Goal: Task Accomplishment & Management: Complete application form

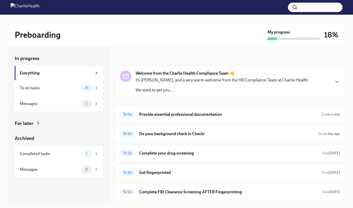
click at [279, 113] on h6 "Provide essential professional documentation" at bounding box center [228, 115] width 178 height 6
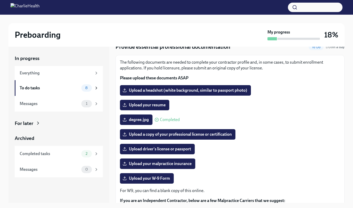
scroll to position [23, 0]
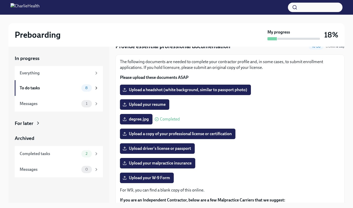
click at [154, 105] on span "Upload your resume" at bounding box center [145, 104] width 42 height 5
click at [0, 0] on input "Upload your resume" at bounding box center [0, 0] width 0 height 0
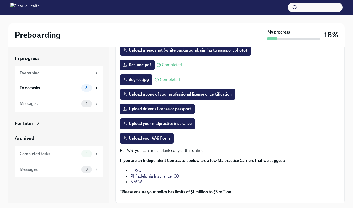
scroll to position [63, 0]
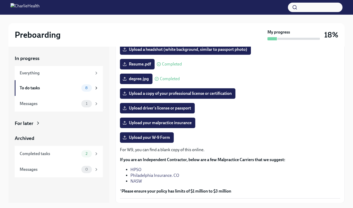
click at [215, 95] on span "Upload a copy of your professional license or certification" at bounding box center [178, 93] width 108 height 5
click at [0, 0] on input "Upload a copy of your professional license or certification" at bounding box center [0, 0] width 0 height 0
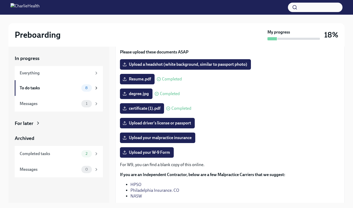
scroll to position [45, 0]
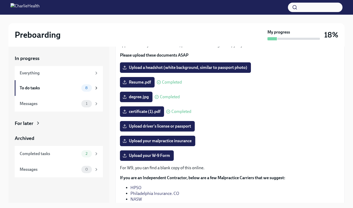
click at [224, 67] on span "Upload a headshot (white background, similar to passport photo)" at bounding box center [186, 67] width 124 height 5
click at [0, 0] on input "Upload a headshot (white background, similar to passport photo)" at bounding box center [0, 0] width 0 height 0
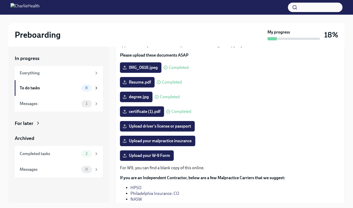
click at [169, 130] on label "Upload driver's license or passport" at bounding box center [157, 126] width 75 height 10
click at [0, 0] on input "Upload driver's license or passport" at bounding box center [0, 0] width 0 height 0
click at [172, 127] on span "Upload driver's license or passport" at bounding box center [157, 126] width 67 height 5
click at [0, 0] on input "Upload driver's license or passport" at bounding box center [0, 0] width 0 height 0
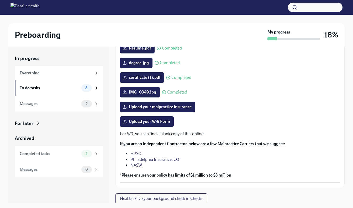
scroll to position [80, 0]
click at [160, 125] on label "Upload your W-9 Form" at bounding box center [147, 121] width 54 height 10
click at [0, 0] on input "Upload your W-9 Form" at bounding box center [0, 0] width 0 height 0
click at [151, 120] on span "Upload your W-9 Form" at bounding box center [147, 121] width 46 height 5
click at [0, 0] on input "Upload your W-9 Form" at bounding box center [0, 0] width 0 height 0
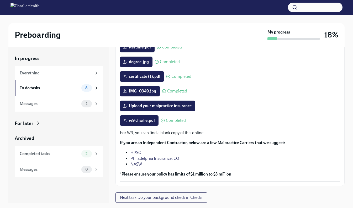
scroll to position [79, 0]
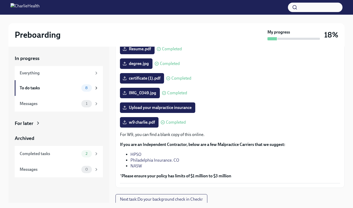
click at [86, 88] on span "8" at bounding box center [86, 88] width 9 height 4
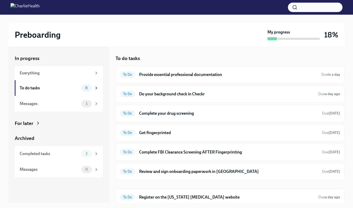
click at [266, 97] on h6 "Do your background check in Checkr" at bounding box center [226, 94] width 175 height 6
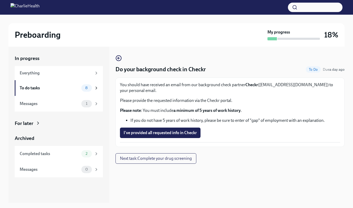
click at [181, 134] on span "I've provided all requested info in Checkr" at bounding box center [160, 132] width 73 height 5
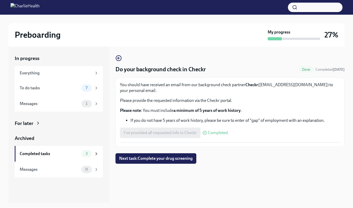
click at [115, 59] on icon "button" at bounding box center [118, 58] width 6 height 6
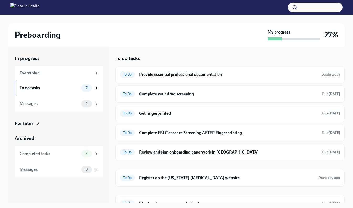
click at [220, 115] on h6 "Get fingerprinted" at bounding box center [228, 114] width 179 height 6
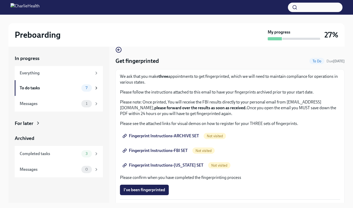
scroll to position [8, 0]
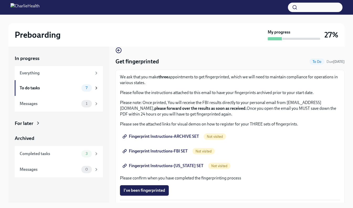
click at [183, 136] on span "Fingerprint Instructions-ARCHIVE SET" at bounding box center [161, 136] width 75 height 5
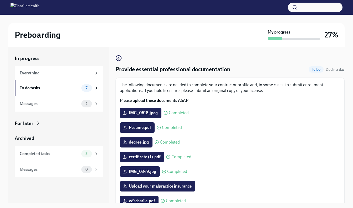
click at [92, 86] on div "7" at bounding box center [89, 87] width 17 height 7
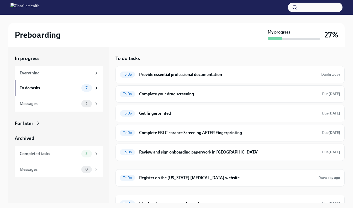
click at [206, 116] on h6 "Get fingerprinted" at bounding box center [228, 114] width 179 height 6
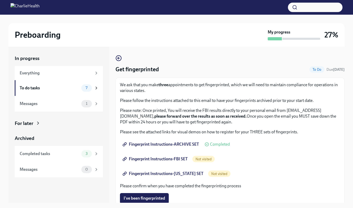
click at [223, 145] on span "Completed" at bounding box center [220, 144] width 20 height 4
click at [190, 146] on span "Fingerprint Instructions-ARCHIVE SET" at bounding box center [161, 144] width 75 height 5
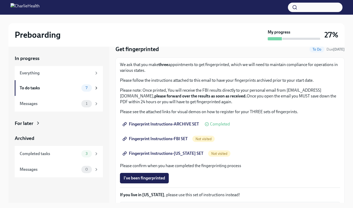
scroll to position [20, 0]
click at [87, 89] on span "7" at bounding box center [86, 88] width 8 height 4
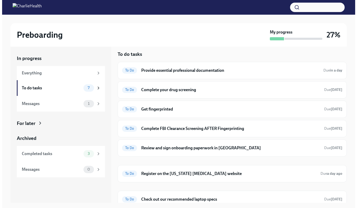
scroll to position [9, 0]
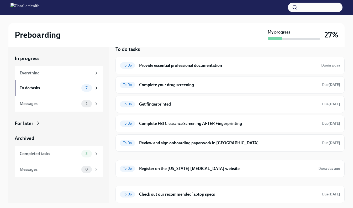
click at [221, 197] on h6 "Check out our recommended laptop specs" at bounding box center [228, 195] width 179 height 6
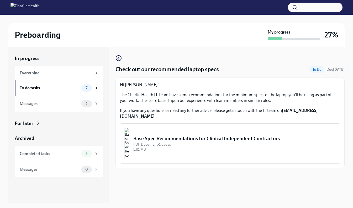
click at [249, 147] on div "1.81 MB" at bounding box center [234, 149] width 202 height 5
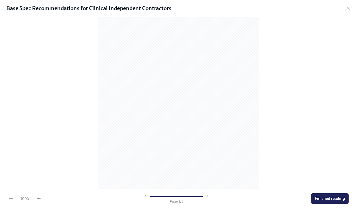
scroll to position [44, 0]
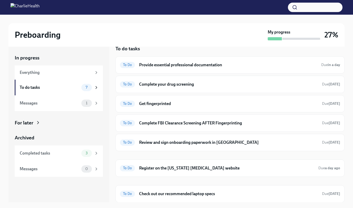
scroll to position [9, 0]
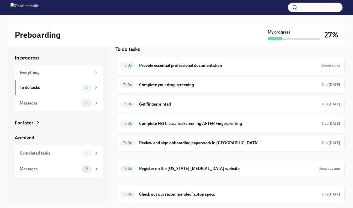
click at [303, 193] on h6 "Check out our recommended laptop specs" at bounding box center [228, 195] width 179 height 6
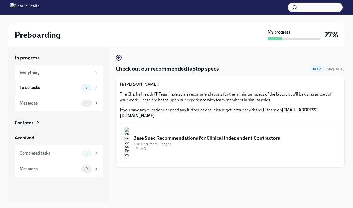
scroll to position [9, 0]
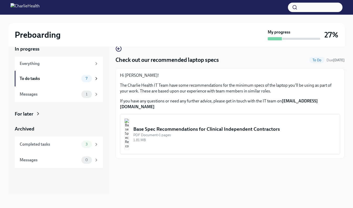
click at [118, 49] on icon "button" at bounding box center [119, 49] width 2 height 0
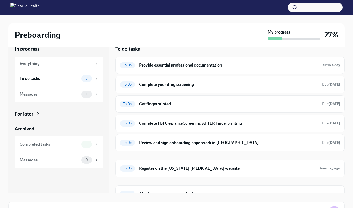
click at [220, 145] on h6 "Review and sign onboarding paperwork in [GEOGRAPHIC_DATA]" at bounding box center [228, 143] width 179 height 6
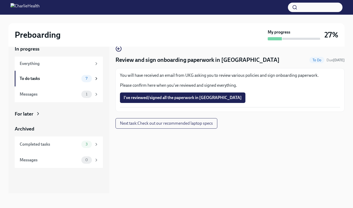
click at [191, 96] on span "I've reviewed/signed all the paperwork in [GEOGRAPHIC_DATA]" at bounding box center [183, 97] width 118 height 5
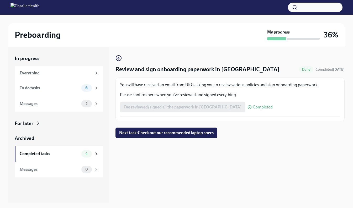
click at [118, 58] on icon "button" at bounding box center [119, 58] width 2 height 0
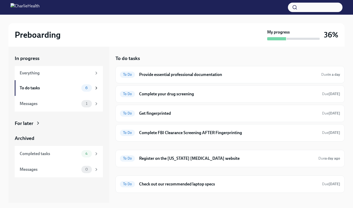
click at [218, 159] on h6 "Register on the [US_STATE] [MEDICAL_DATA] website" at bounding box center [226, 159] width 175 height 6
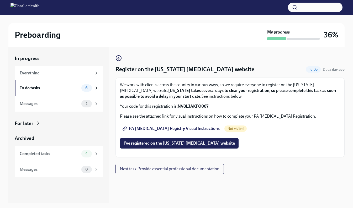
click at [191, 128] on span "PA [MEDICAL_DATA] Registry Visual Instructions" at bounding box center [172, 128] width 96 height 5
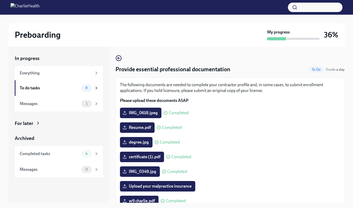
click at [88, 88] on span "6" at bounding box center [86, 88] width 9 height 4
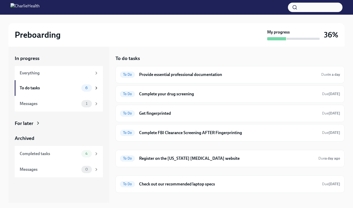
click at [219, 157] on h6 "Register on the [US_STATE] [MEDICAL_DATA] website" at bounding box center [226, 159] width 175 height 6
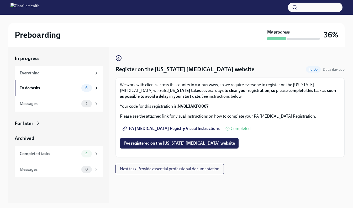
click at [192, 145] on span "I've registered on the Pennsylvania Child Abuse website" at bounding box center [179, 143] width 111 height 5
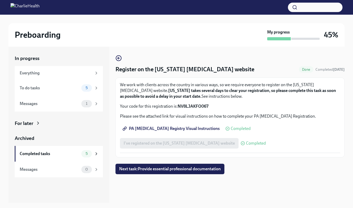
click at [92, 86] on div "5" at bounding box center [89, 87] width 17 height 7
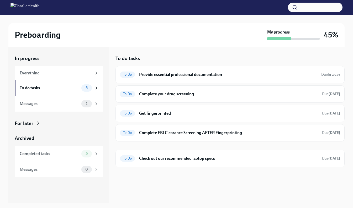
click at [233, 157] on h6 "Check out our recommended laptop specs" at bounding box center [228, 159] width 179 height 6
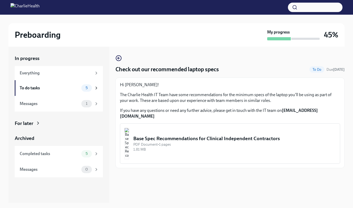
click at [282, 142] on div "PDF Document • 1 pages" at bounding box center [234, 144] width 202 height 5
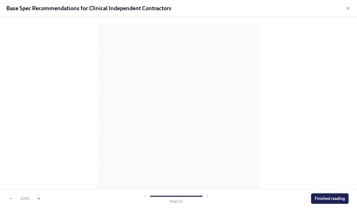
click at [325, 199] on span "Finished reading" at bounding box center [330, 198] width 30 height 5
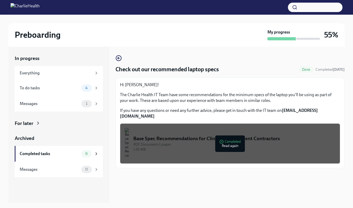
click at [94, 93] on div "To do tasks 4" at bounding box center [59, 88] width 88 height 16
